Goal: Task Accomplishment & Management: Manage account settings

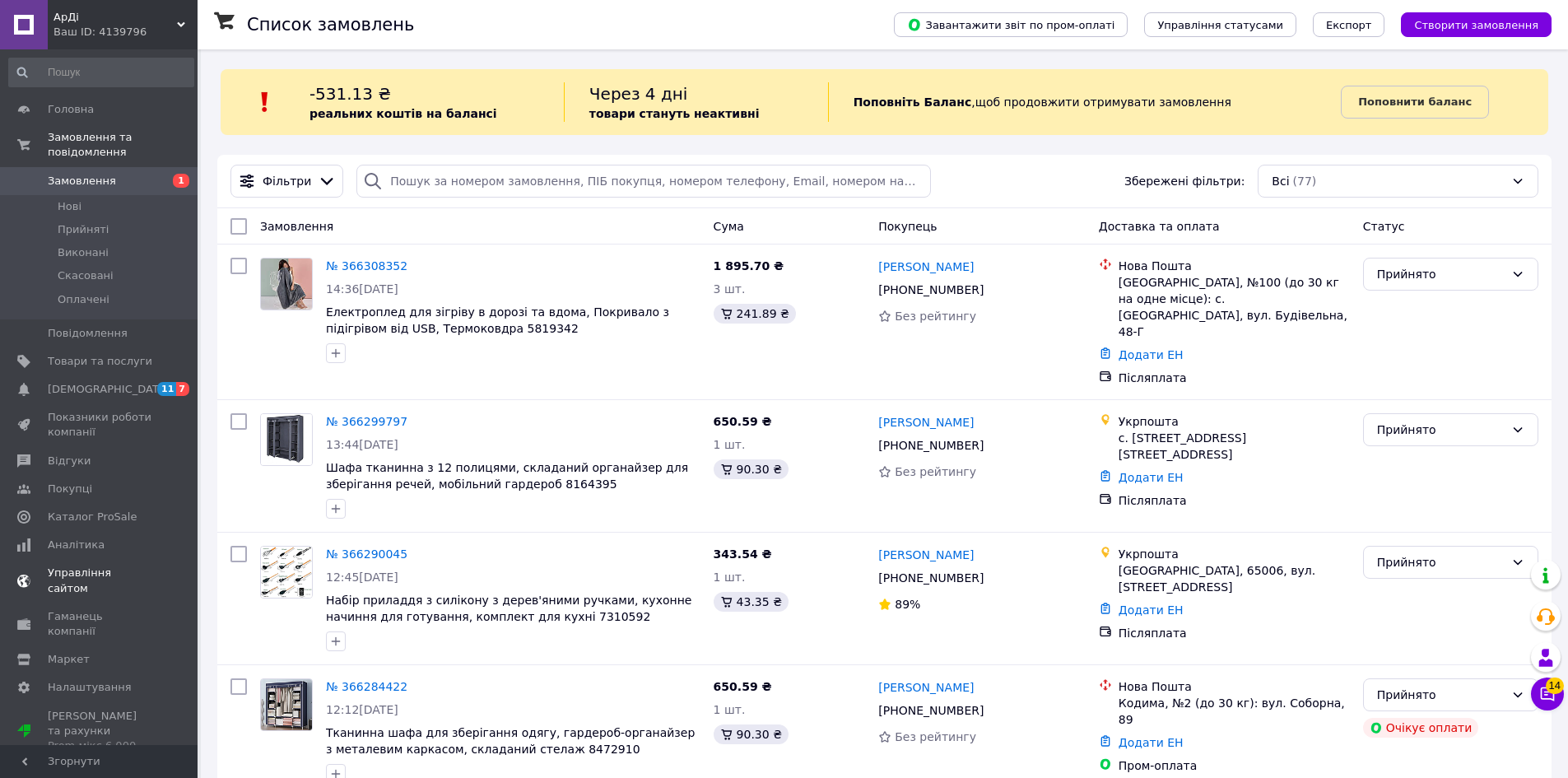
drag, startPoint x: 115, startPoint y: 501, endPoint x: 90, endPoint y: 451, distance: 55.9
click at [115, 509] on span "Каталог ProSale" at bounding box center [92, 517] width 89 height 15
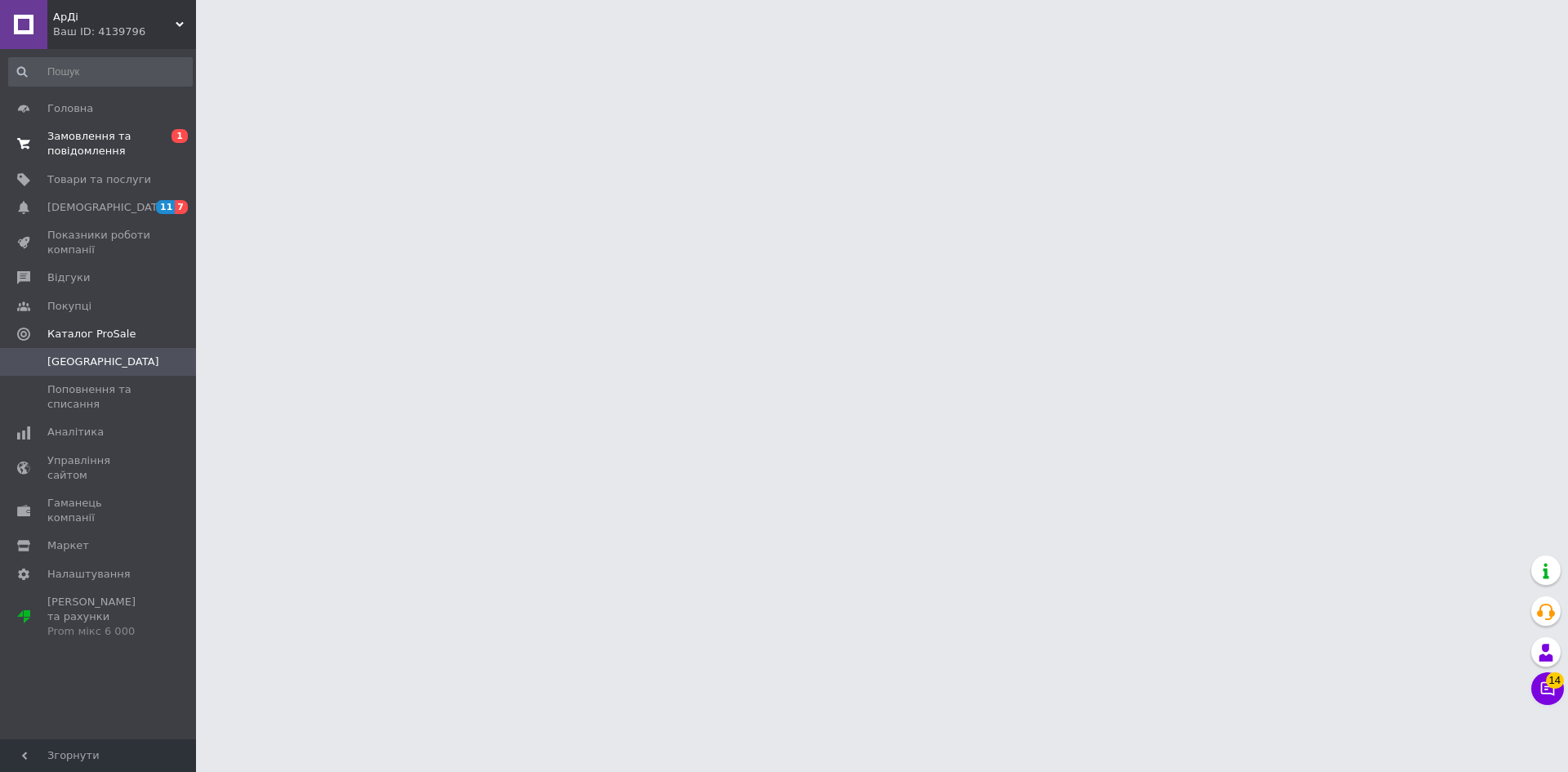
click at [48, 150] on span "Замовлення та повідомлення" at bounding box center [99, 144] width 104 height 30
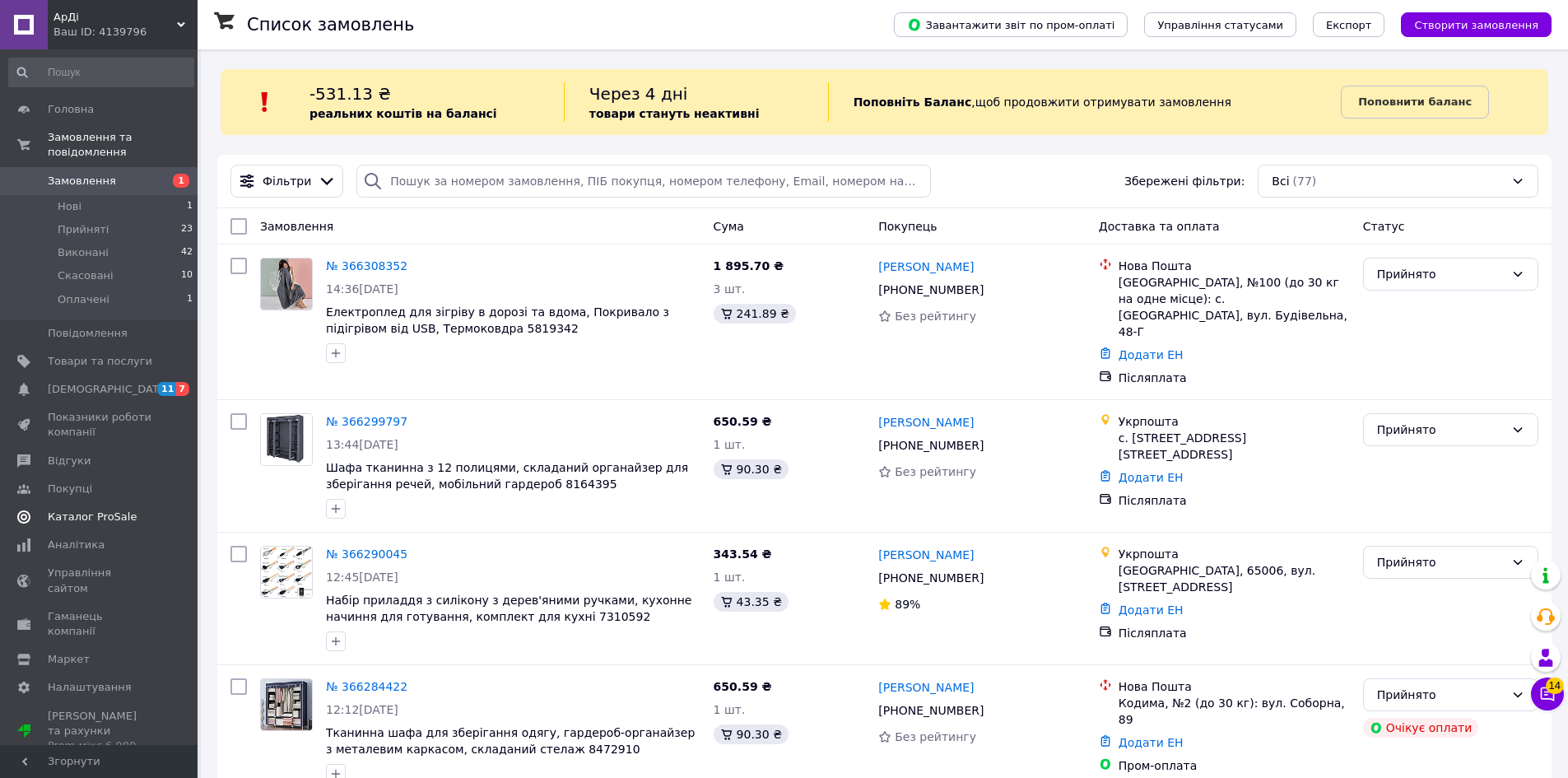
click at [83, 503] on link "Каталог ProSale" at bounding box center [101, 517] width 202 height 28
